Goal: Task Accomplishment & Management: Use online tool/utility

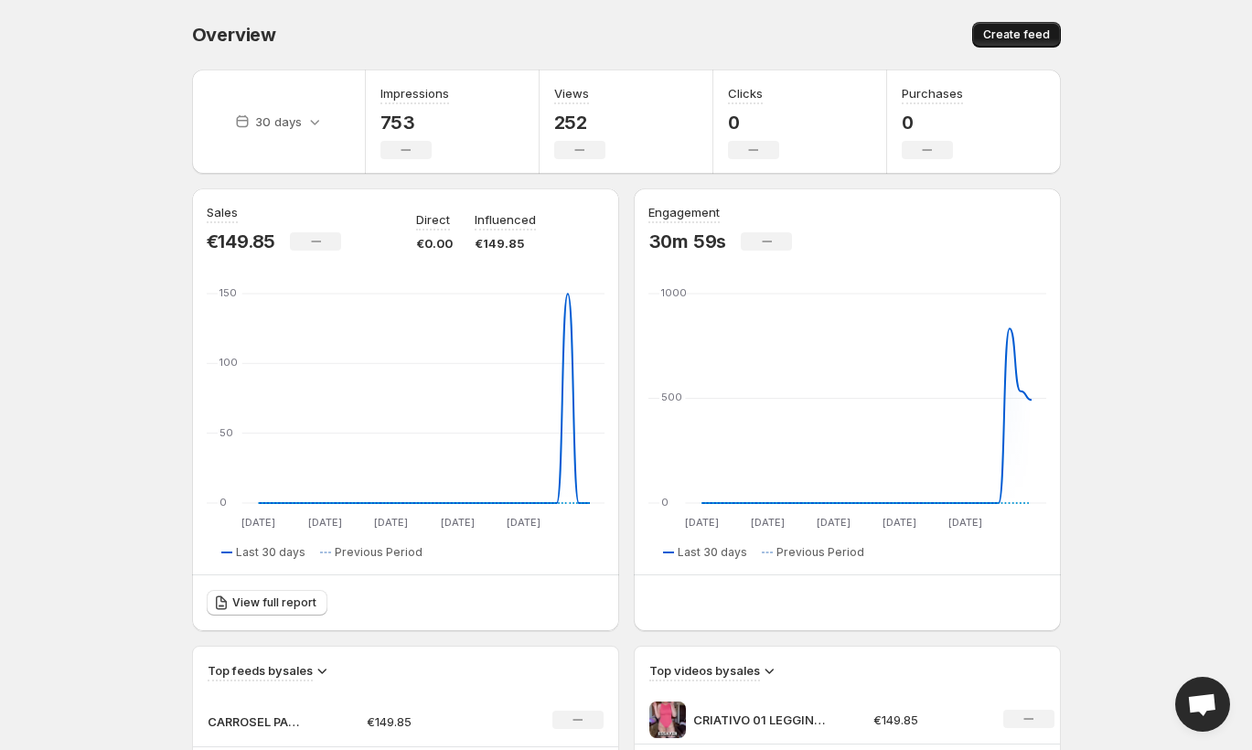
click at [1009, 29] on span "Create feed" at bounding box center [1016, 34] width 67 height 15
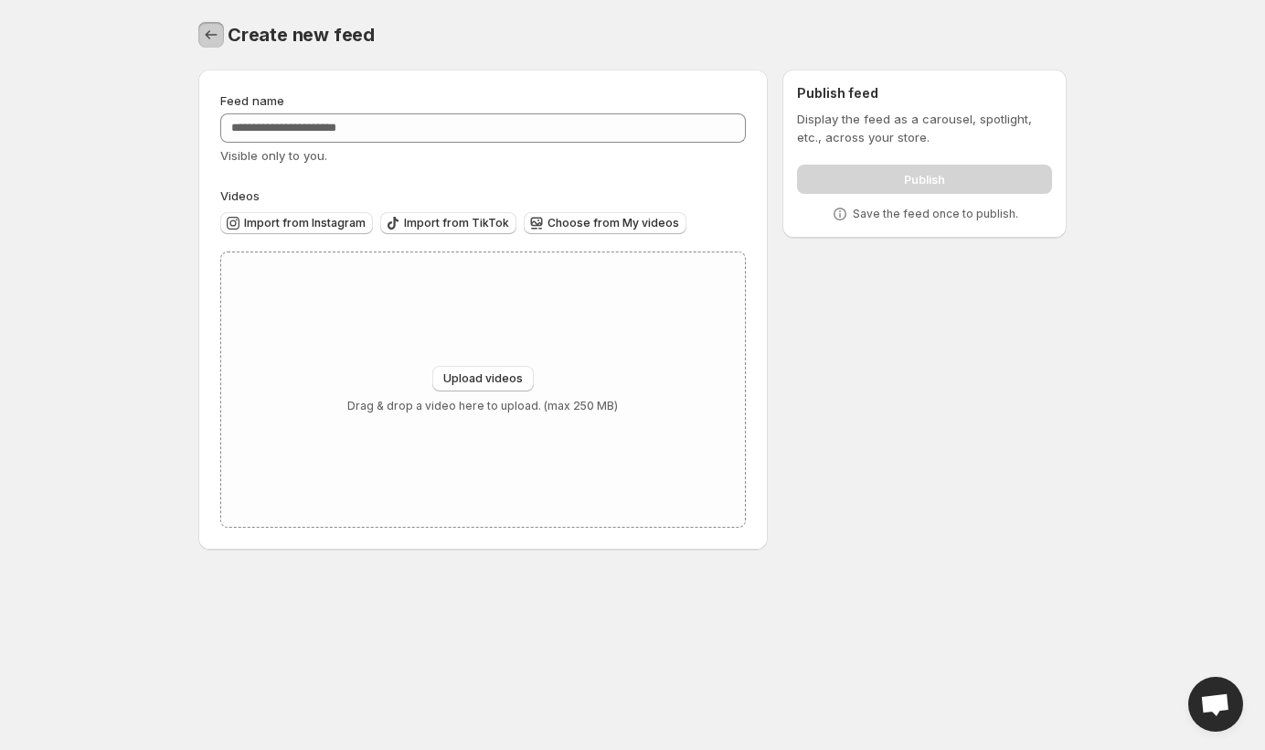
click at [211, 32] on icon "Settings" at bounding box center [211, 35] width 18 height 18
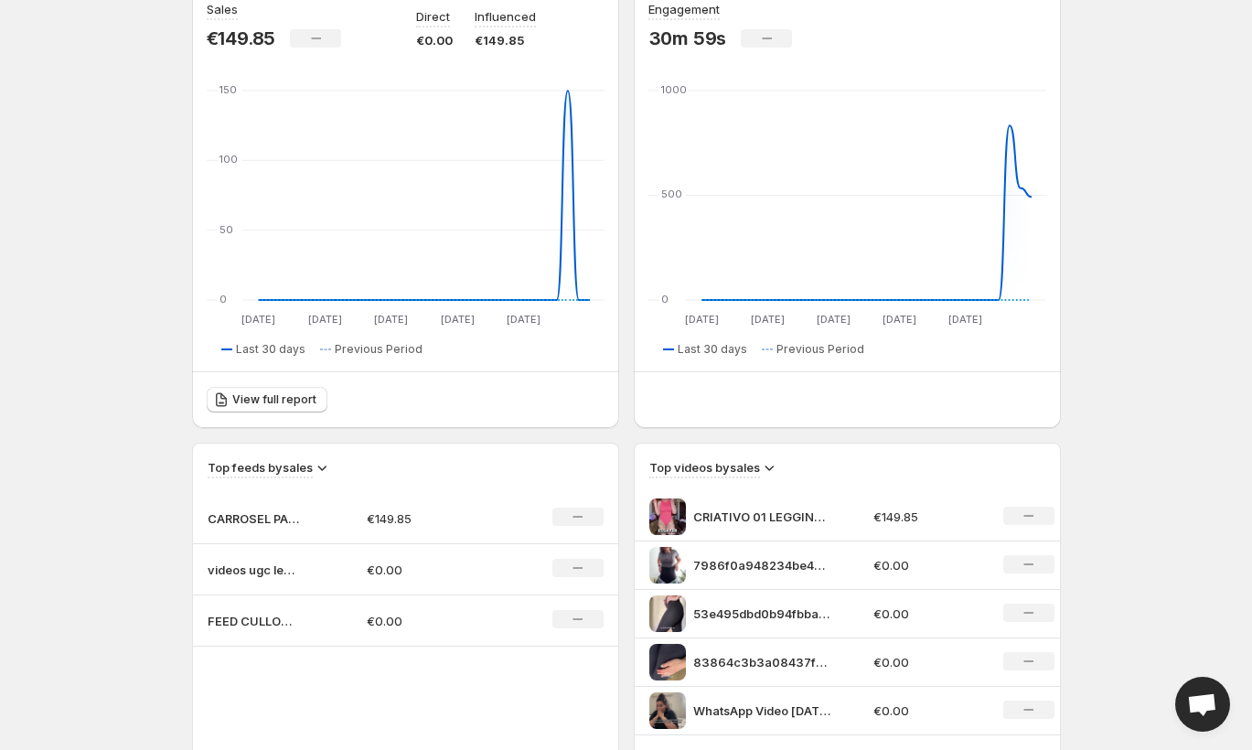
scroll to position [456, 0]
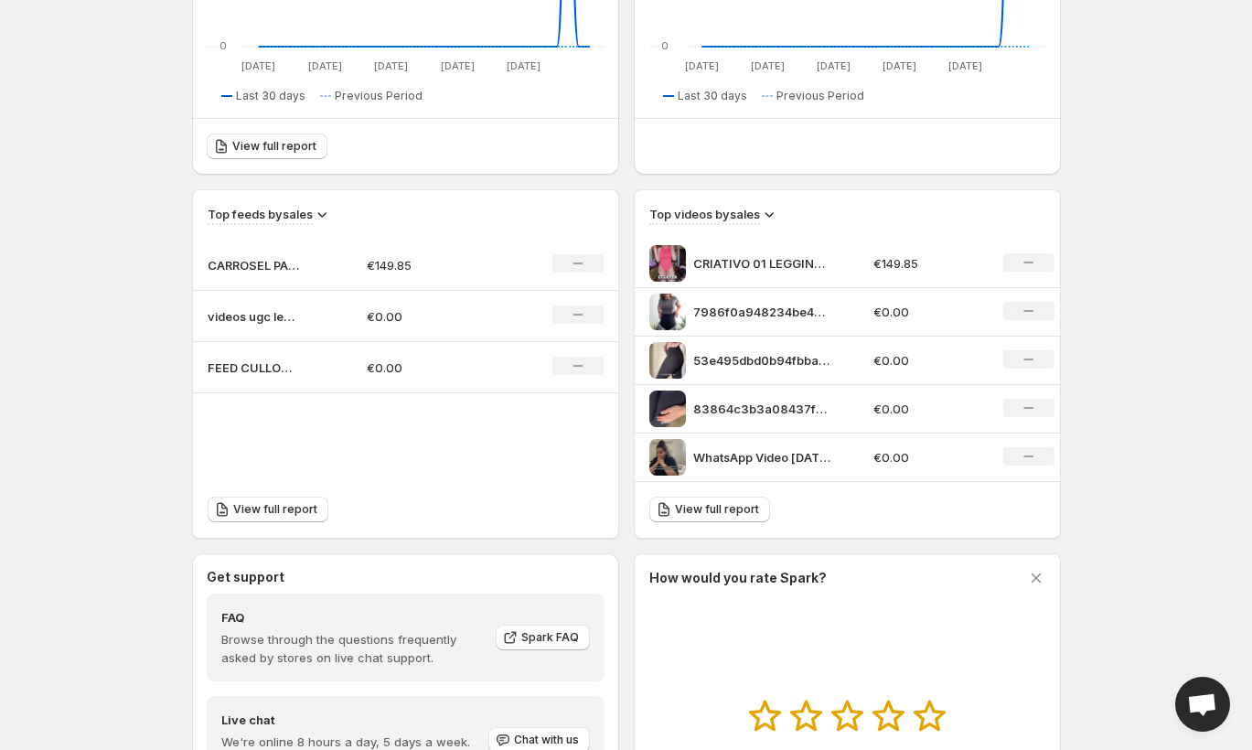
click at [582, 365] on div "No change" at bounding box center [577, 366] width 51 height 18
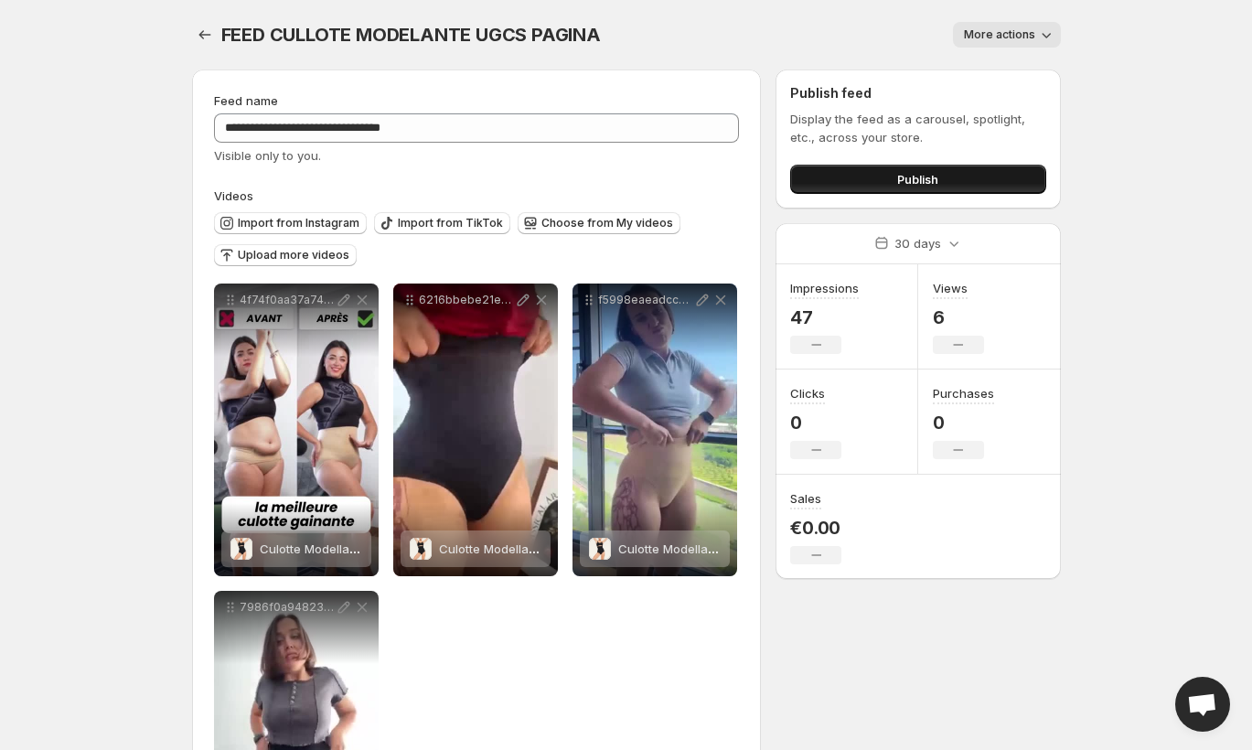
click at [936, 167] on button "Publish" at bounding box center [917, 179] width 255 height 29
click at [200, 30] on icon "Settings" at bounding box center [205, 35] width 18 height 18
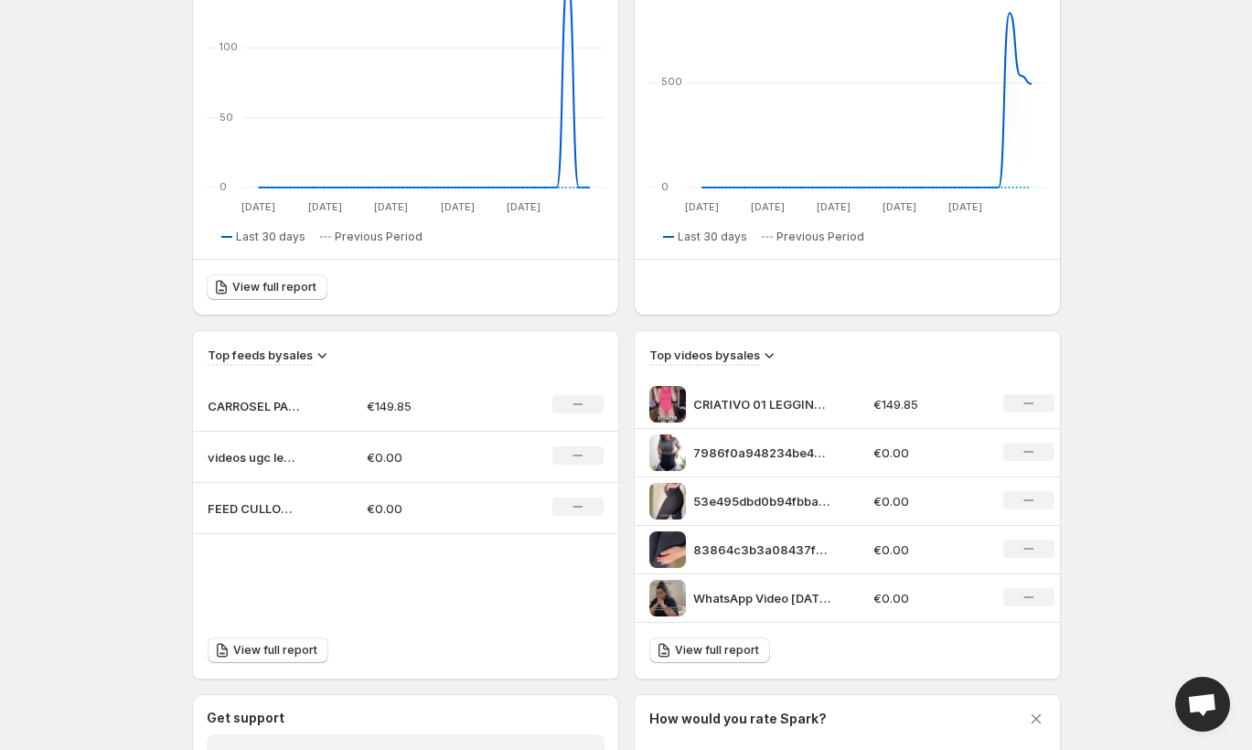
scroll to position [456, 0]
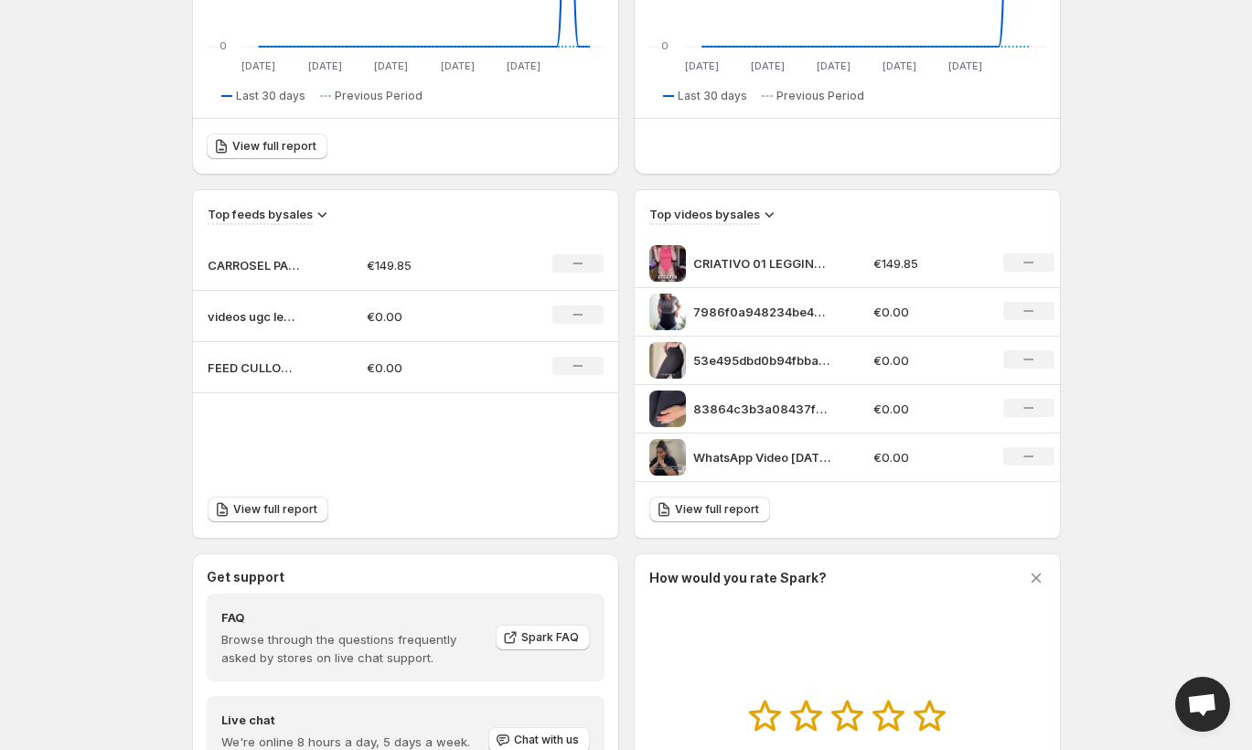
click at [592, 263] on div "No change" at bounding box center [577, 263] width 51 height 18
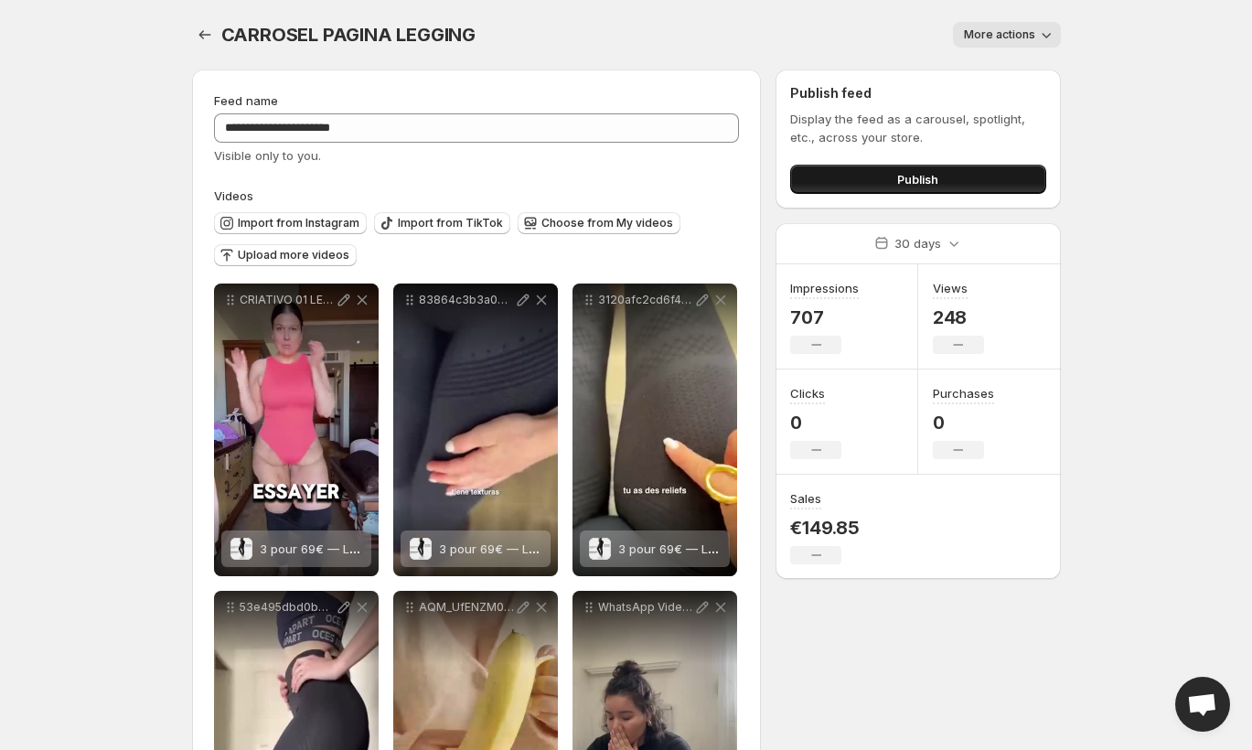
click at [955, 175] on button "Publish" at bounding box center [917, 179] width 255 height 29
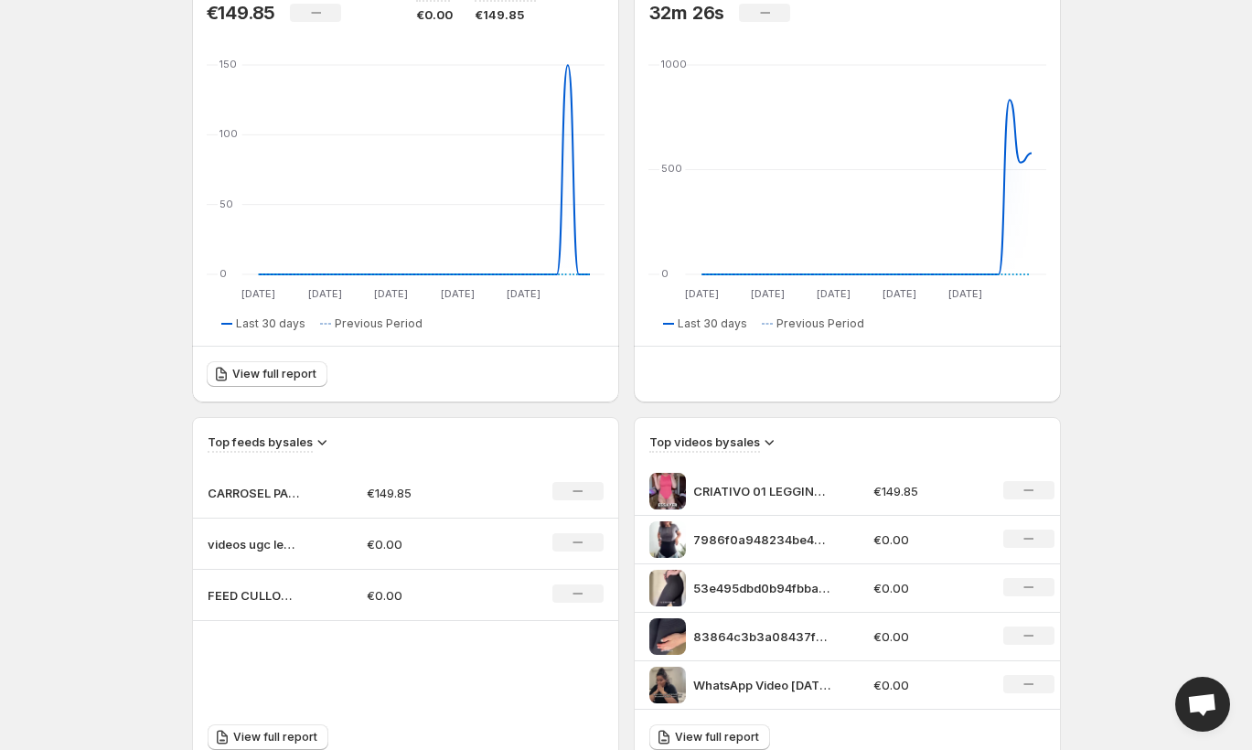
scroll to position [655, 0]
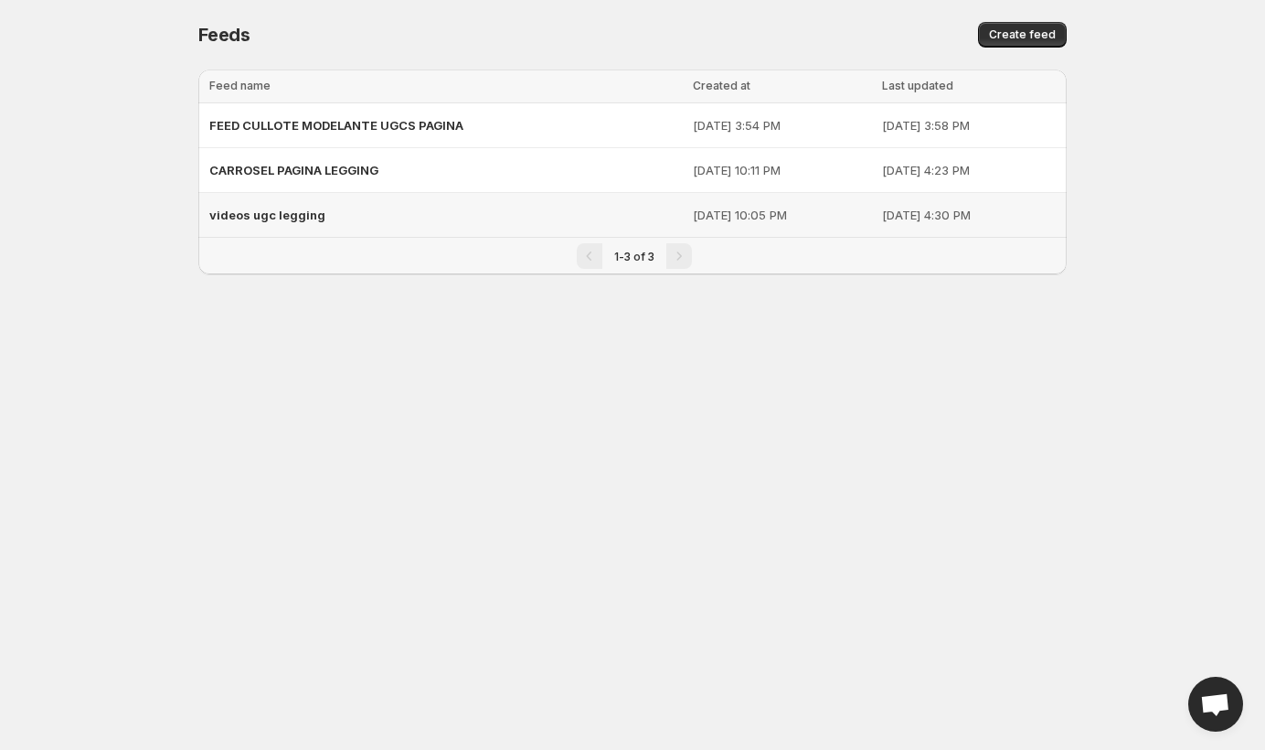
click at [437, 205] on div "videos ugc legging" at bounding box center [445, 214] width 473 height 33
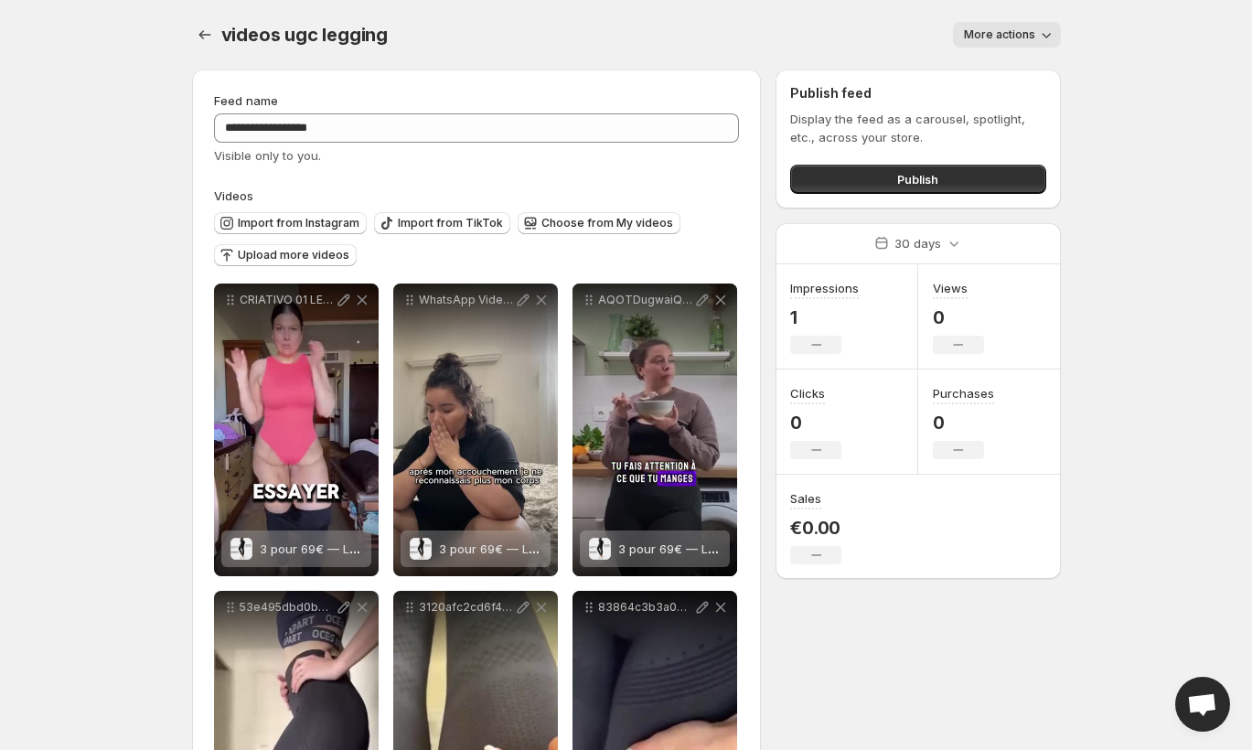
click at [1049, 38] on icon "button" at bounding box center [1046, 35] width 18 height 18
click at [993, 70] on span "Delete" at bounding box center [984, 72] width 37 height 15
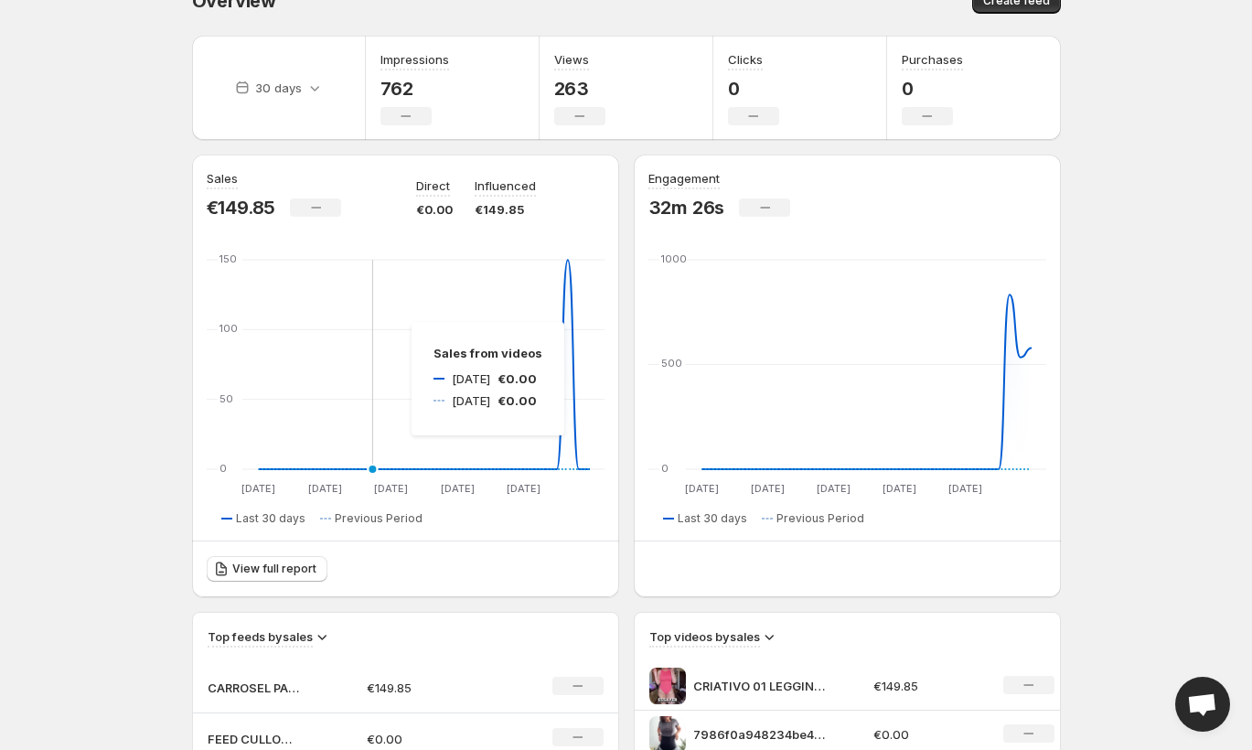
scroll to position [229, 0]
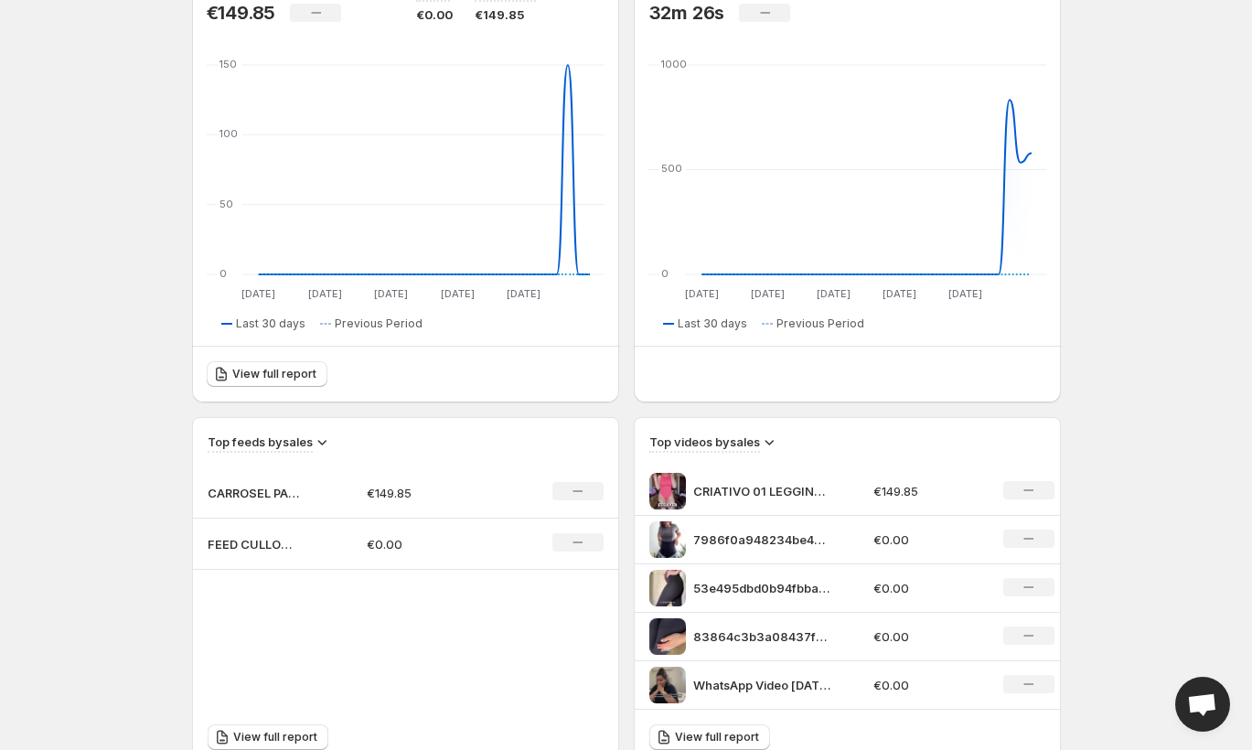
click at [282, 553] on p "FEED CULLOTE MODELANTE UGCS PAGINA" at bounding box center [253, 544] width 91 height 18
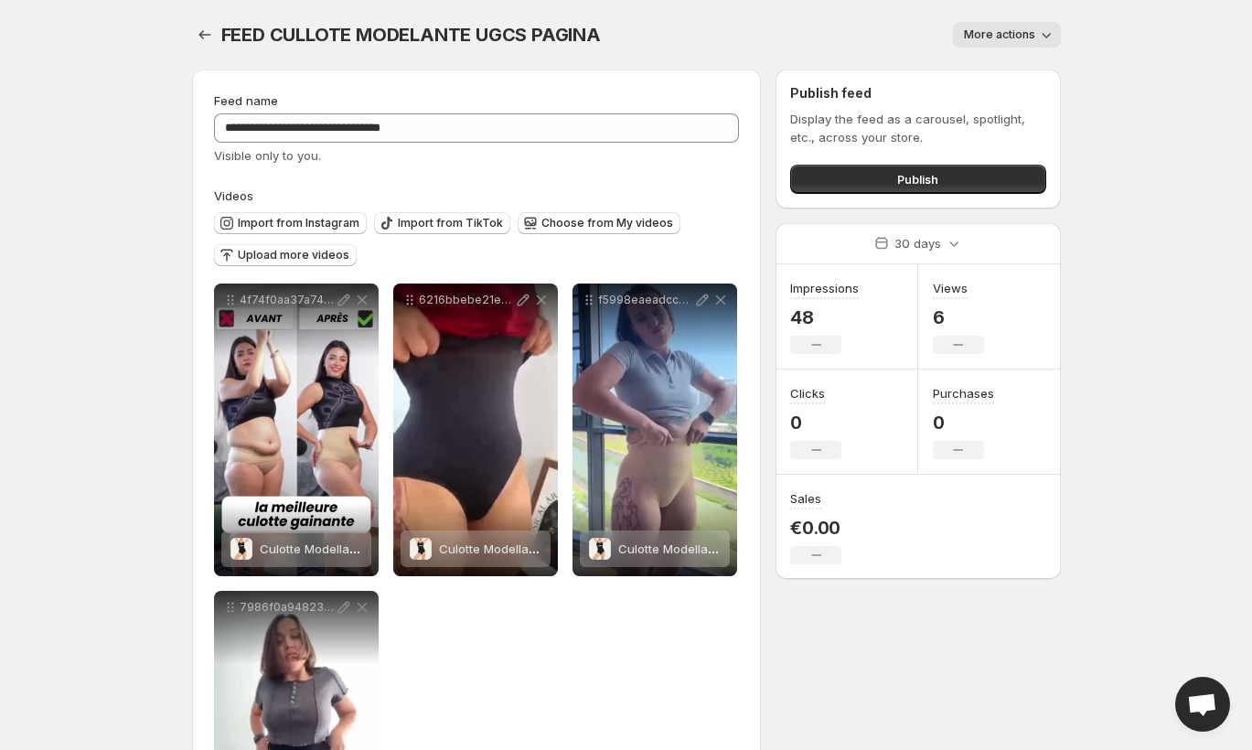
click at [1156, 85] on body "**********" at bounding box center [626, 375] width 1252 height 750
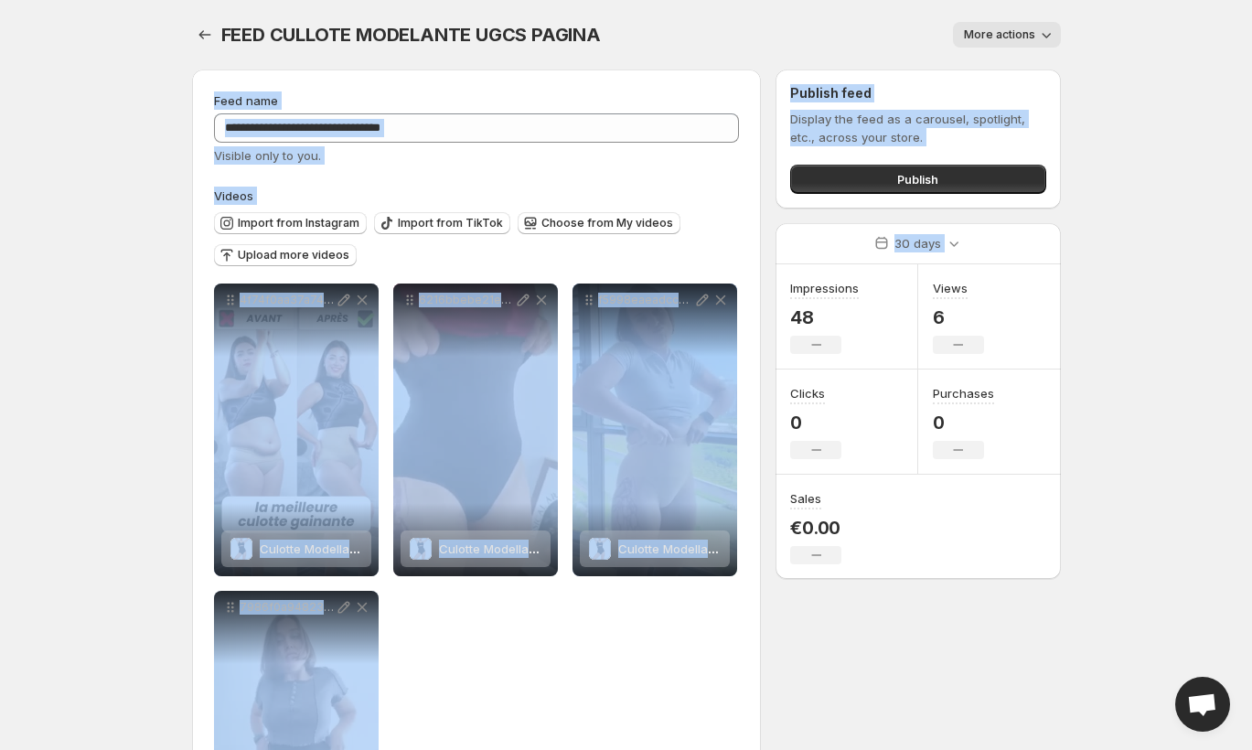
drag, startPoint x: 1124, startPoint y: 247, endPoint x: 722, endPoint y: 63, distance: 442.2
click at [722, 63] on body "**********" at bounding box center [626, 375] width 1252 height 750
click at [1175, 171] on body "**********" at bounding box center [626, 375] width 1252 height 750
click at [1035, 172] on button "Publish" at bounding box center [917, 179] width 255 height 29
